Goal: Task Accomplishment & Management: Use online tool/utility

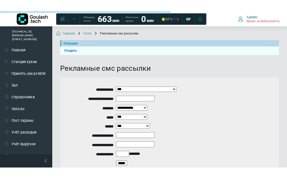
scroll to position [65, 0]
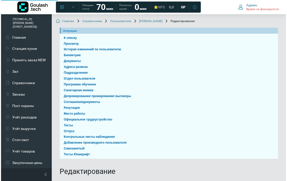
scroll to position [61, 0]
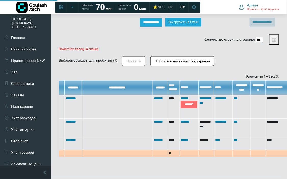
scroll to position [12, 102]
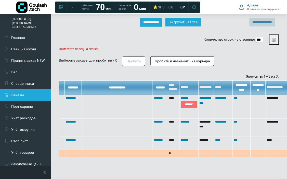
click at [14, 89] on link "Заказы" at bounding box center [25, 94] width 51 height 11
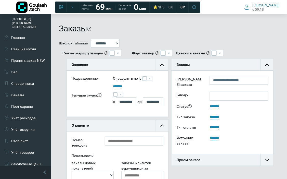
scroll to position [12, 102]
click at [115, 94] on span at bounding box center [115, 94] width 4 height 4
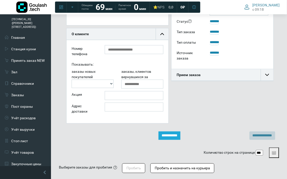
drag, startPoint x: 172, startPoint y: 134, endPoint x: 176, endPoint y: 125, distance: 9.5
click at [172, 134] on input "**********" at bounding box center [169, 135] width 22 height 8
